Goal: Navigation & Orientation: Find specific page/section

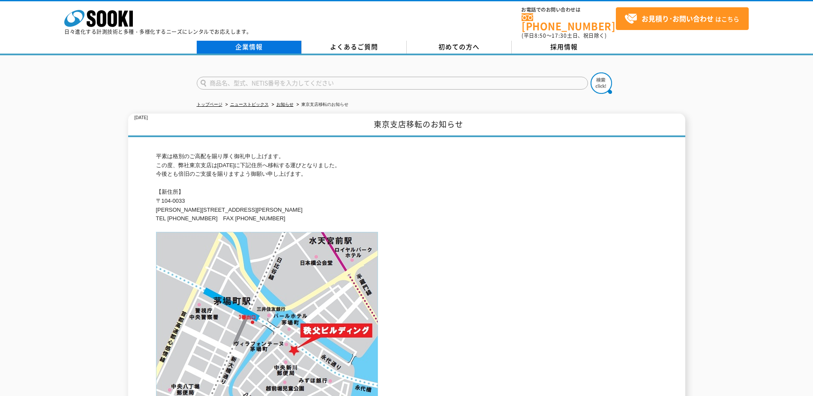
click at [236, 42] on link "企業情報" at bounding box center [249, 47] width 105 height 13
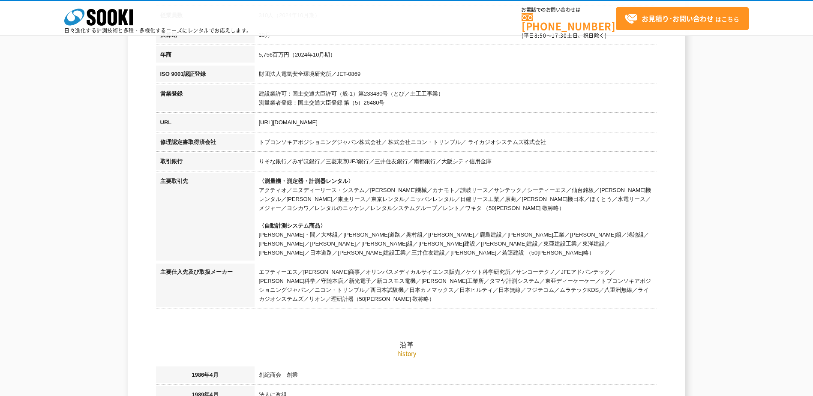
scroll to position [257, 0]
click at [287, 120] on link "https://sooki.co.jp/" at bounding box center [288, 123] width 59 height 6
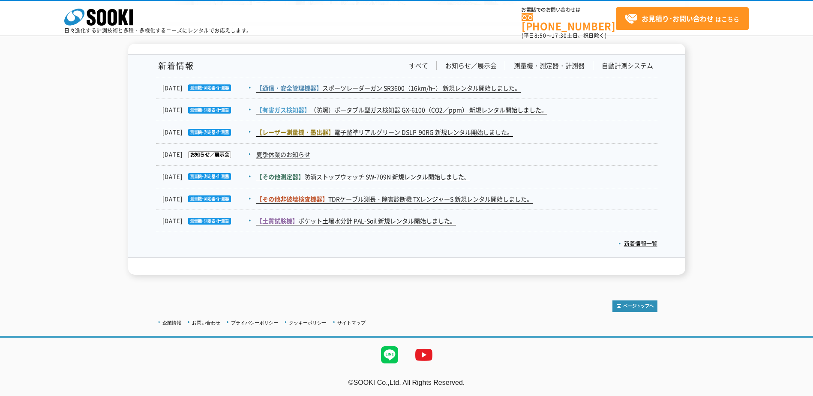
scroll to position [1401, 0]
click at [179, 316] on ul "企業情報 お問い合わせ プライバシーポリシー クッキーポリシー サイトマップ" at bounding box center [263, 321] width 214 height 11
click at [178, 324] on link "企業情報" at bounding box center [171, 322] width 19 height 5
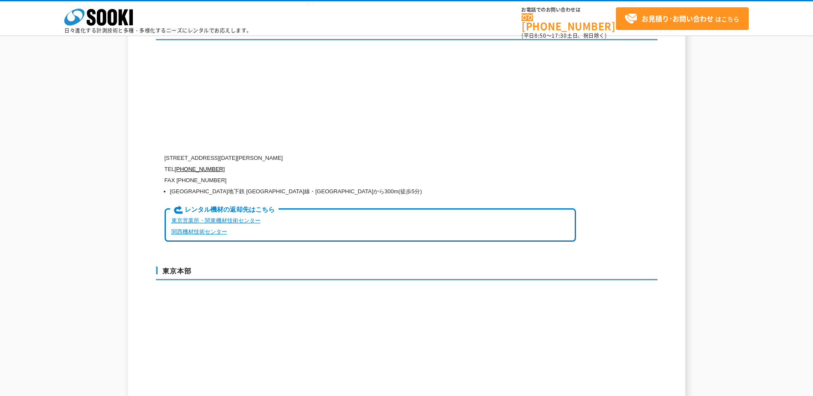
scroll to position [2057, 0]
